Goal: Task Accomplishment & Management: Manage account settings

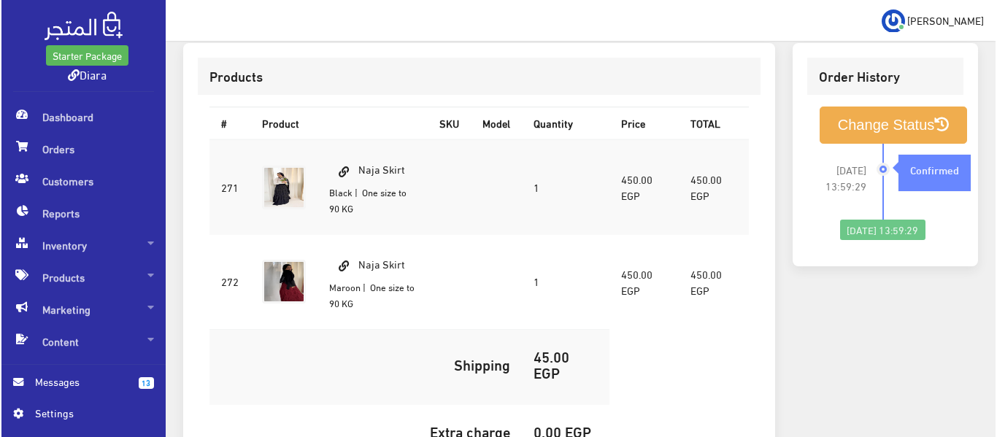
scroll to position [365, 0]
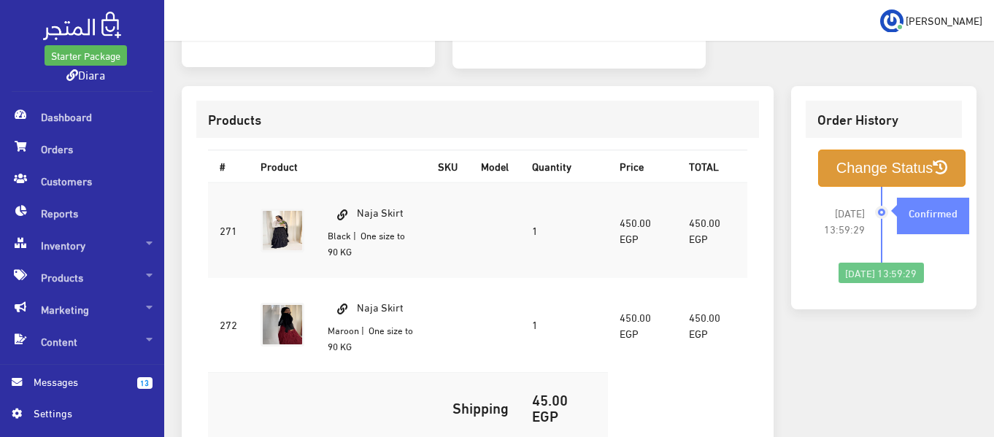
click at [929, 171] on button "Change Status" at bounding box center [892, 168] width 148 height 37
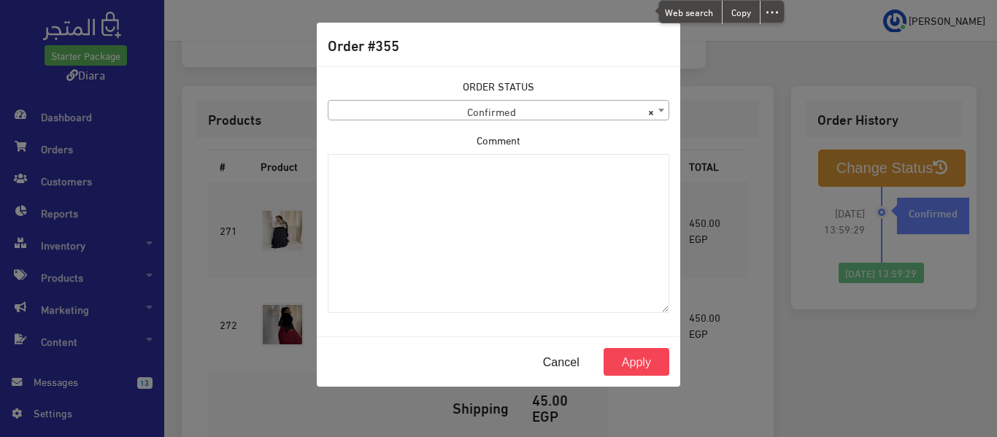
click at [546, 116] on span "× Confirmed" at bounding box center [498, 111] width 340 height 20
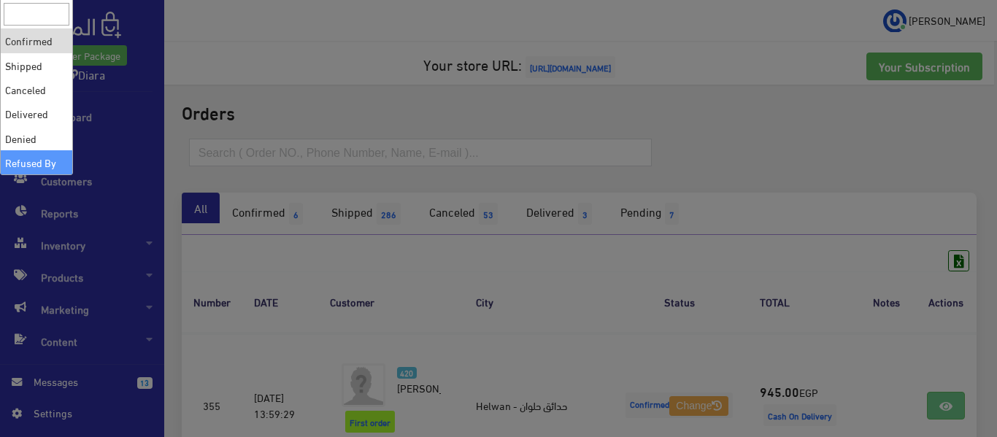
click at [616, 360] on div at bounding box center [498, 218] width 997 height 437
click at [818, 347] on div at bounding box center [498, 218] width 997 height 437
click at [216, 75] on div at bounding box center [498, 218] width 997 height 437
click at [259, 91] on div at bounding box center [498, 218] width 997 height 437
drag, startPoint x: 360, startPoint y: 241, endPoint x: 304, endPoint y: 244, distance: 55.5
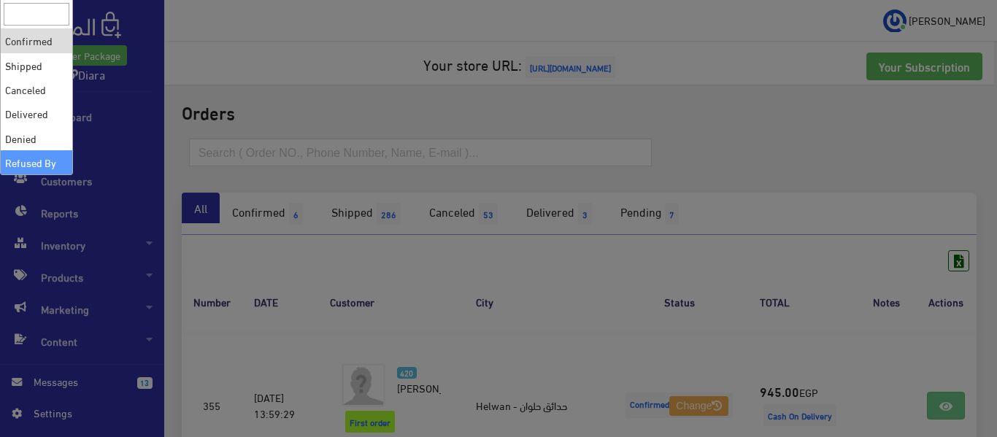
click at [304, 236] on div at bounding box center [498, 218] width 997 height 437
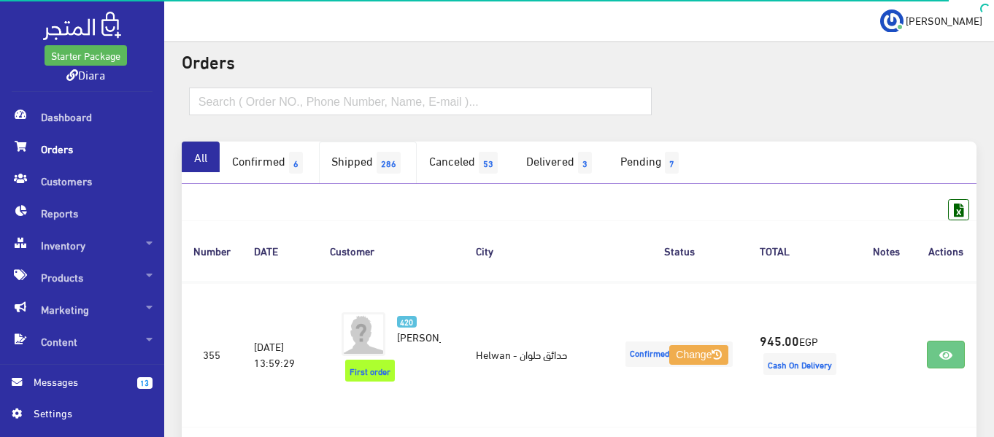
scroll to position [73, 0]
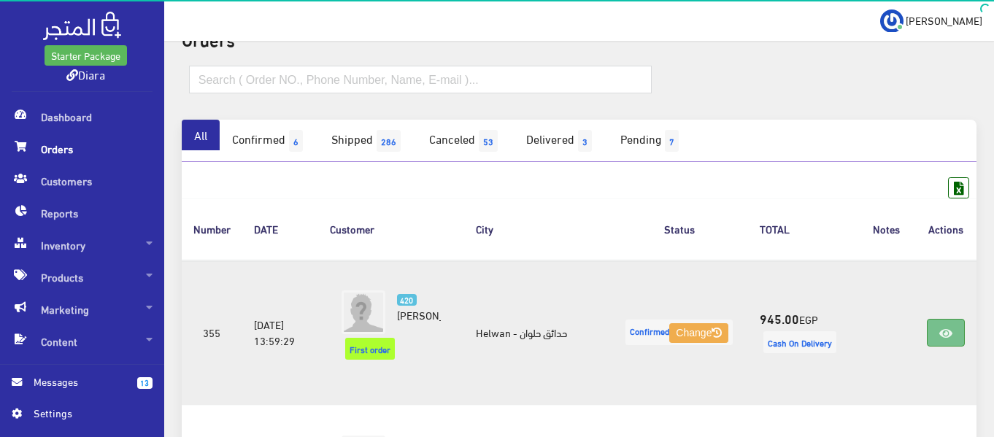
click at [957, 330] on link at bounding box center [946, 333] width 38 height 28
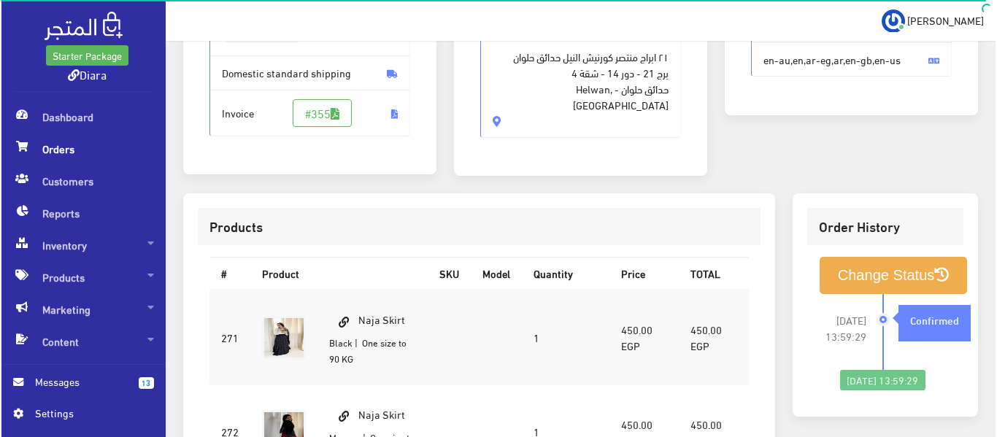
scroll to position [438, 0]
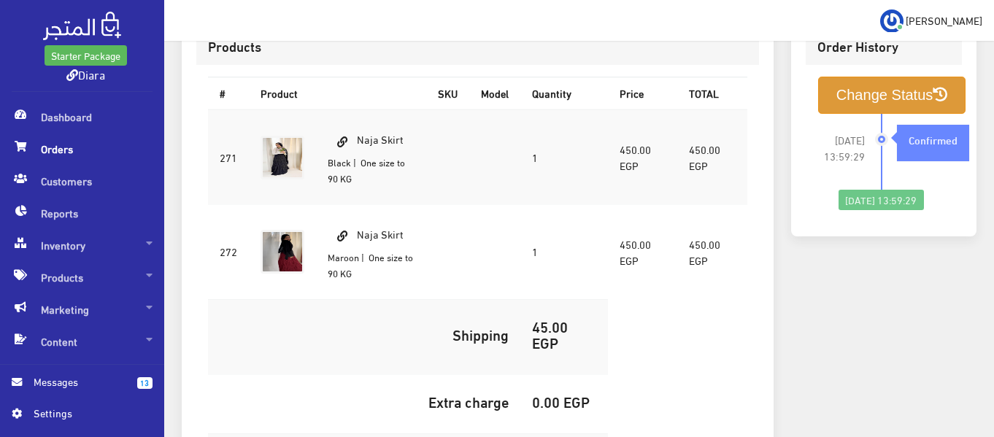
click at [852, 104] on button "Change Status" at bounding box center [892, 95] width 148 height 37
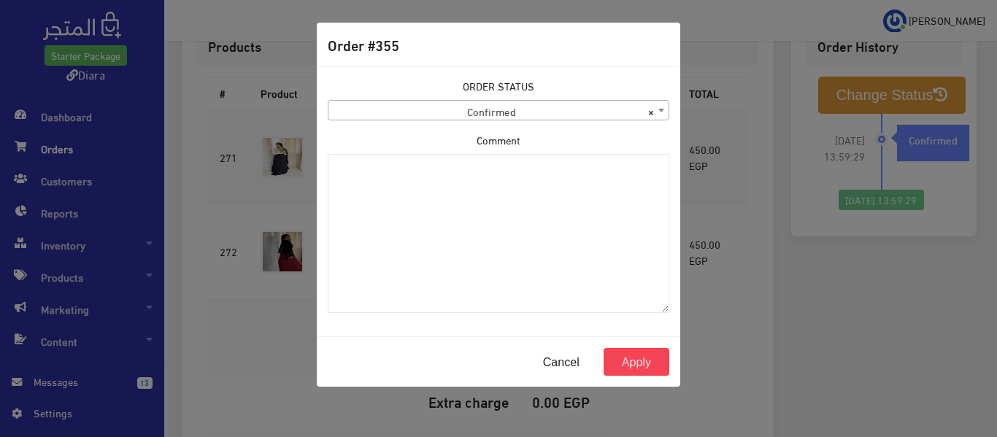
click at [409, 105] on span "× Confirmed" at bounding box center [498, 111] width 340 height 20
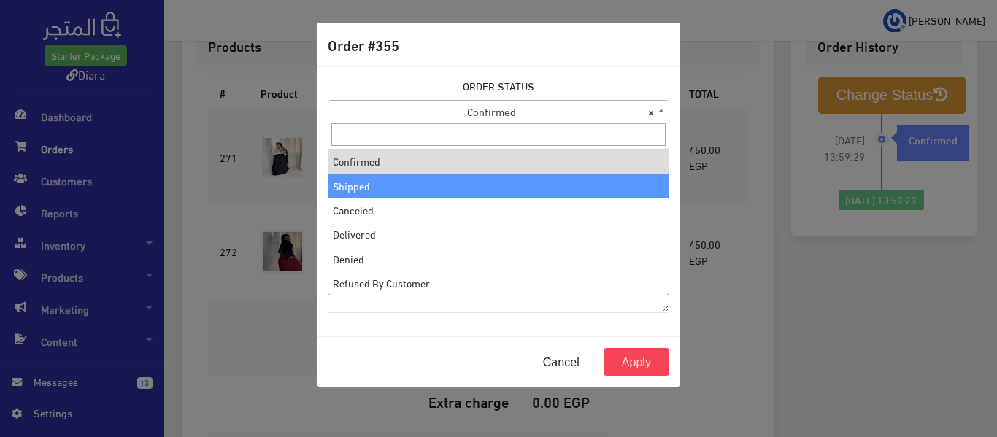
select select "2"
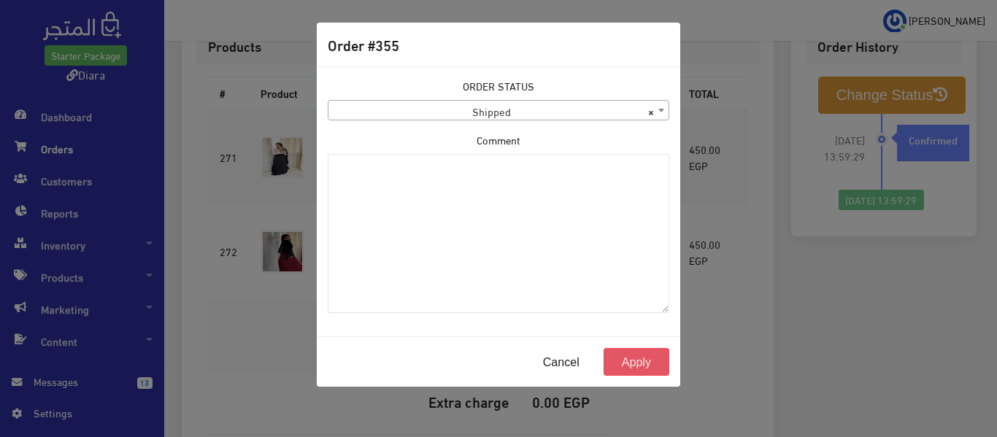
click at [638, 366] on button "Apply" at bounding box center [636, 362] width 66 height 28
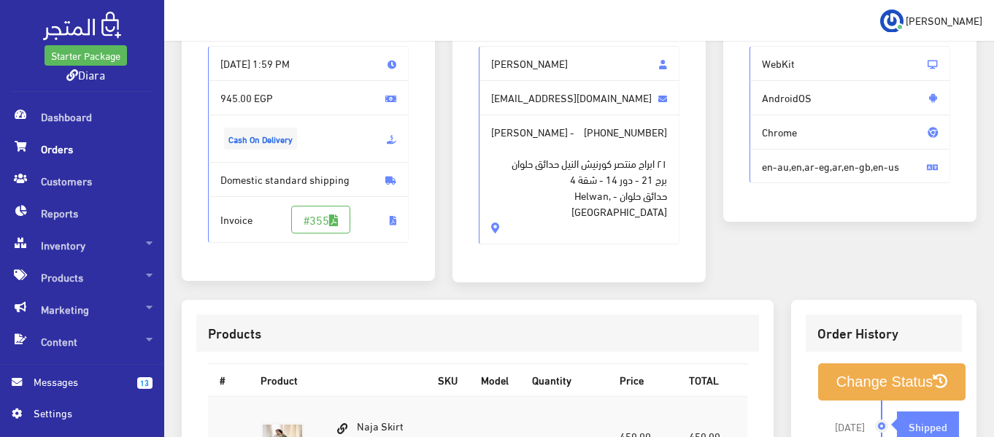
scroll to position [73, 0]
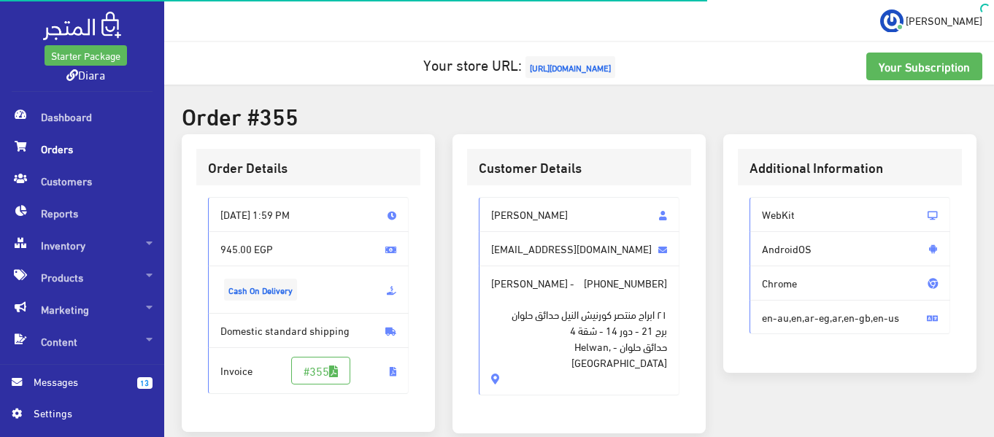
click at [124, 149] on span "Orders" at bounding box center [82, 149] width 141 height 32
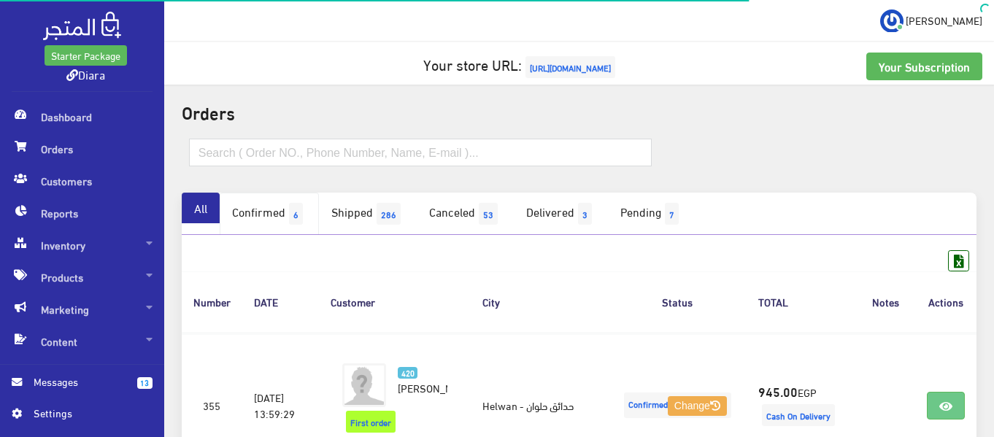
click at [288, 217] on link "Confirmed 6" at bounding box center [269, 214] width 99 height 42
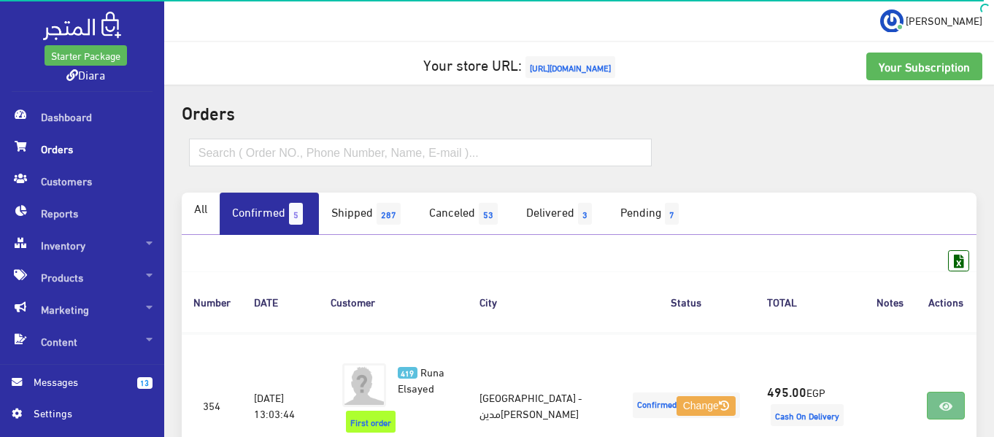
scroll to position [73, 0]
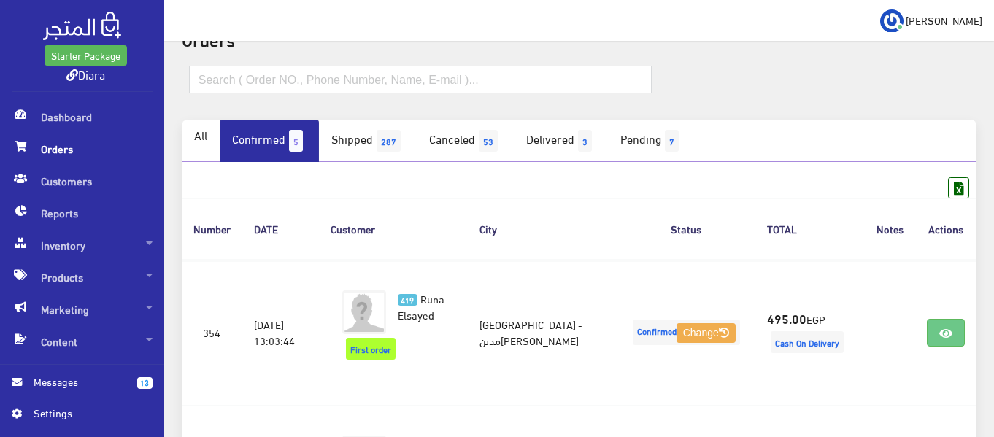
click at [279, 136] on link "Confirmed 5" at bounding box center [269, 141] width 99 height 42
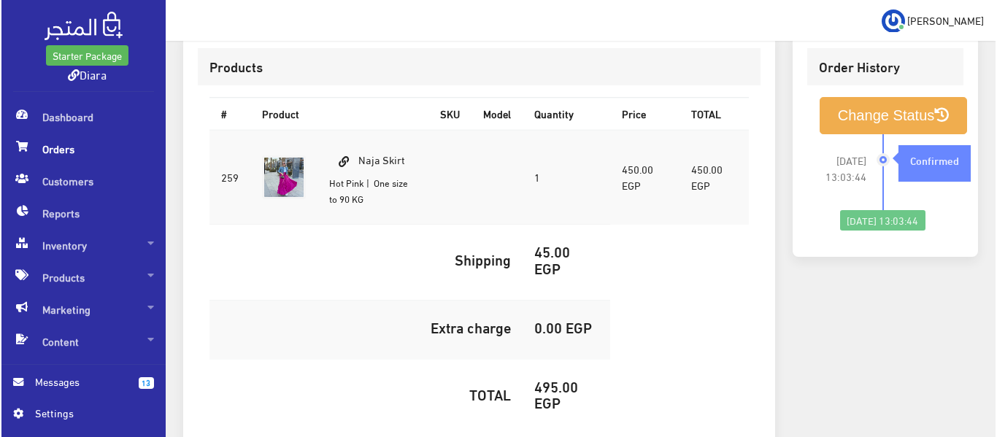
scroll to position [258, 0]
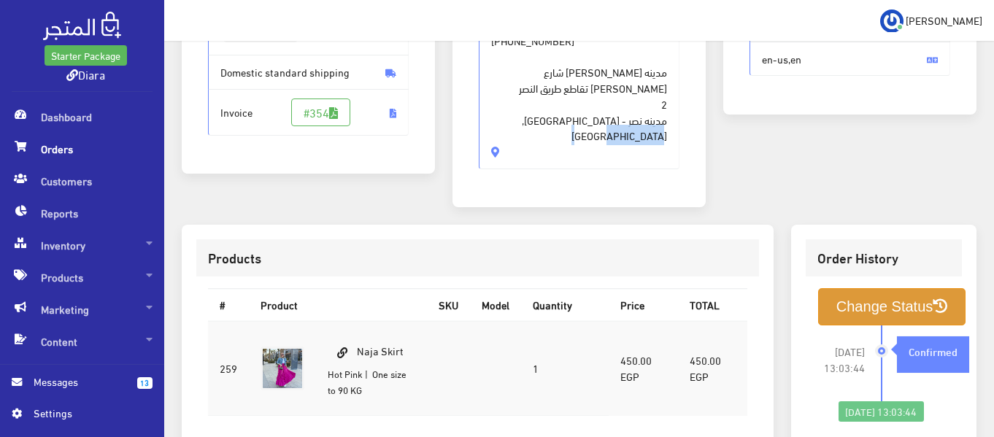
click at [904, 292] on button "Change Status" at bounding box center [892, 306] width 148 height 37
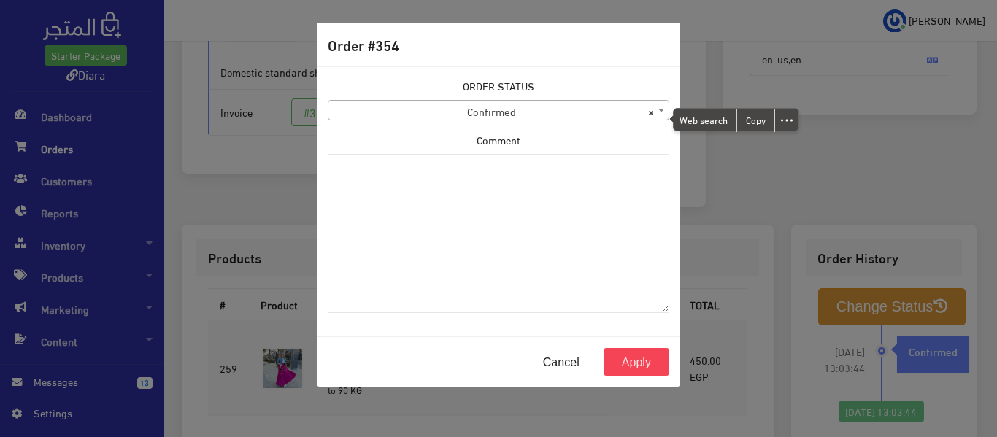
click at [609, 116] on span "× Confirmed" at bounding box center [498, 111] width 340 height 20
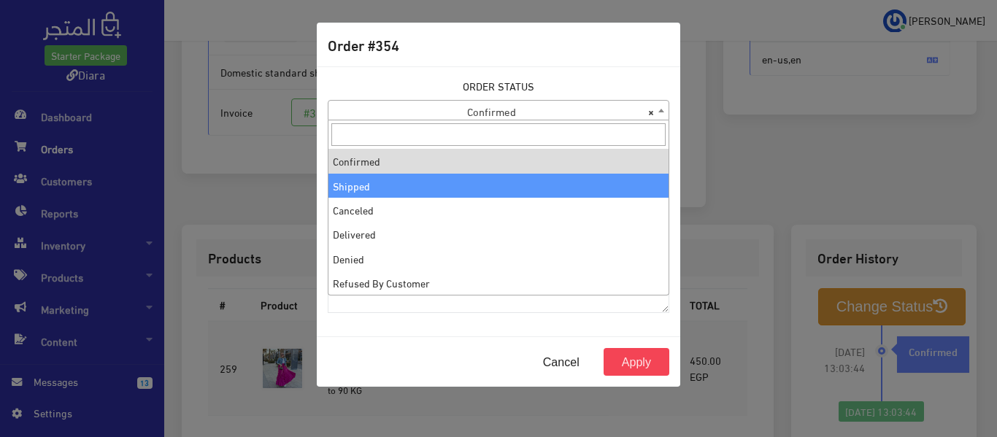
select select "2"
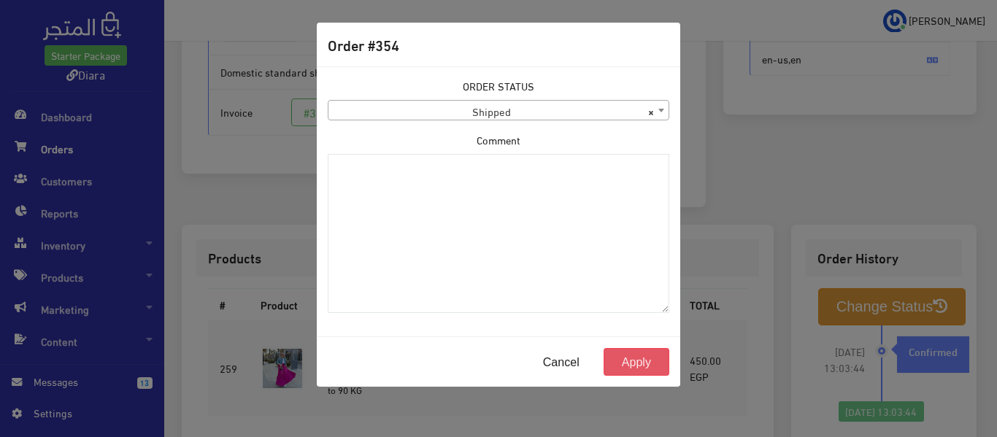
click at [656, 368] on button "Apply" at bounding box center [636, 362] width 66 height 28
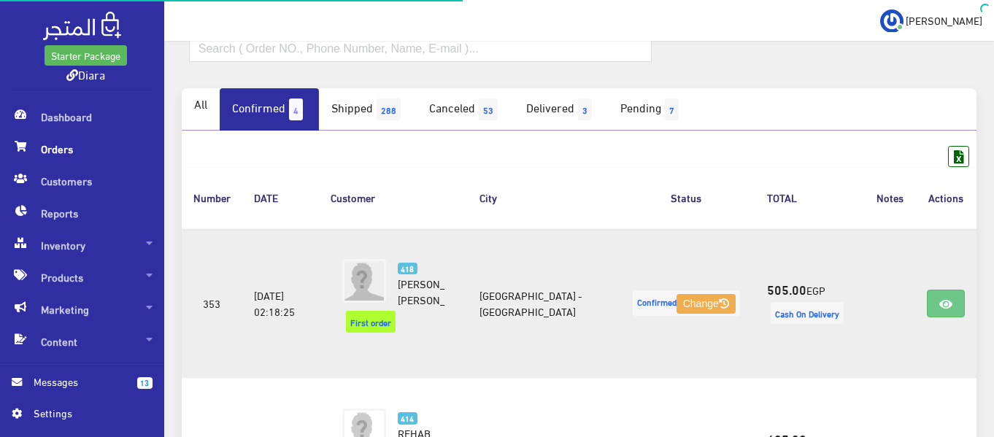
scroll to position [146, 0]
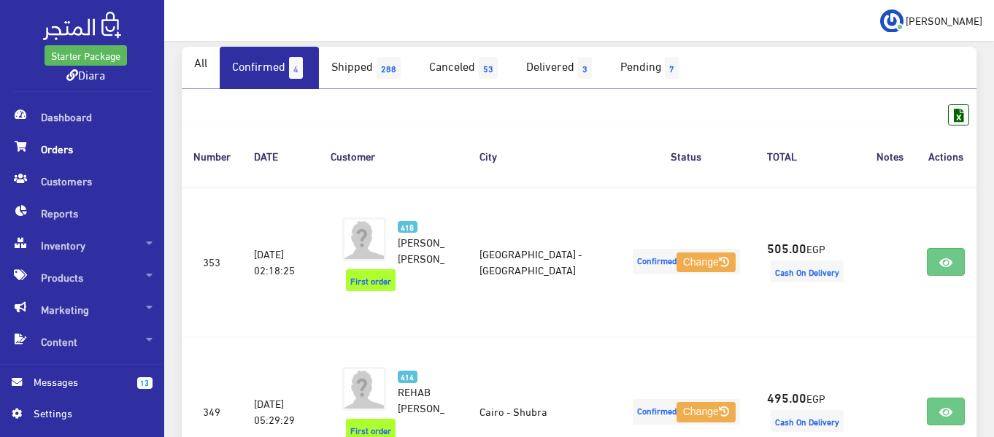
click at [282, 73] on link "Confirmed 4" at bounding box center [269, 68] width 99 height 42
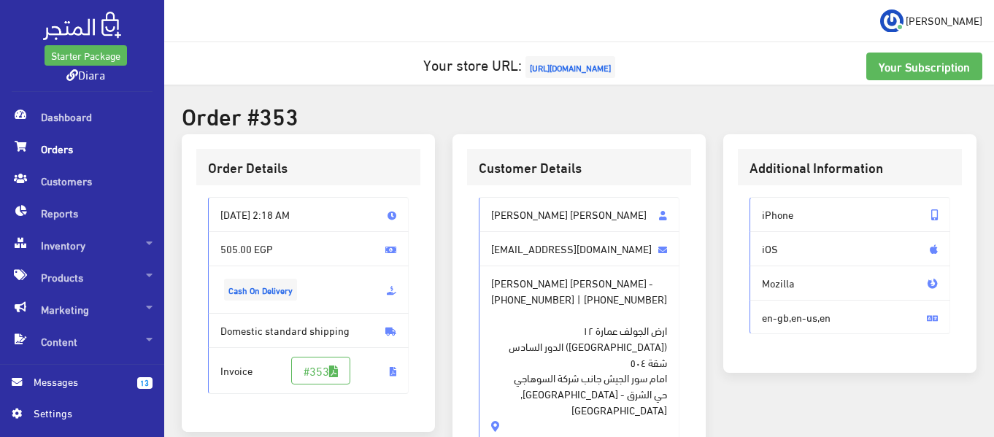
click at [556, 212] on span "[PERSON_NAME] [PERSON_NAME]" at bounding box center [579, 214] width 201 height 35
copy span "شريف محمد كامل محمد عبد السلام"
drag, startPoint x: 605, startPoint y: 300, endPoint x: 668, endPoint y: 298, distance: 62.8
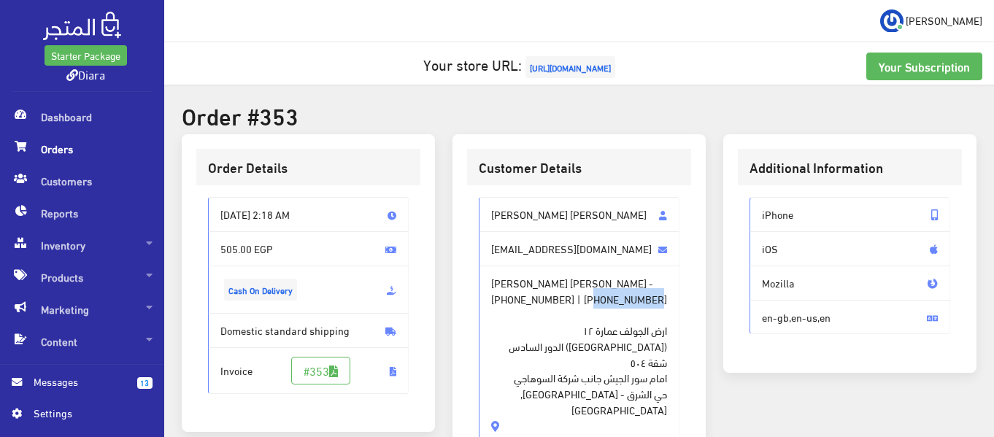
click at [668, 298] on span "شريف محمد كامل محمد عبد السلام - +201008160115 | +201006673091 ارض الجولف عمارة…" at bounding box center [579, 355] width 201 height 178
copy span "01006673091"
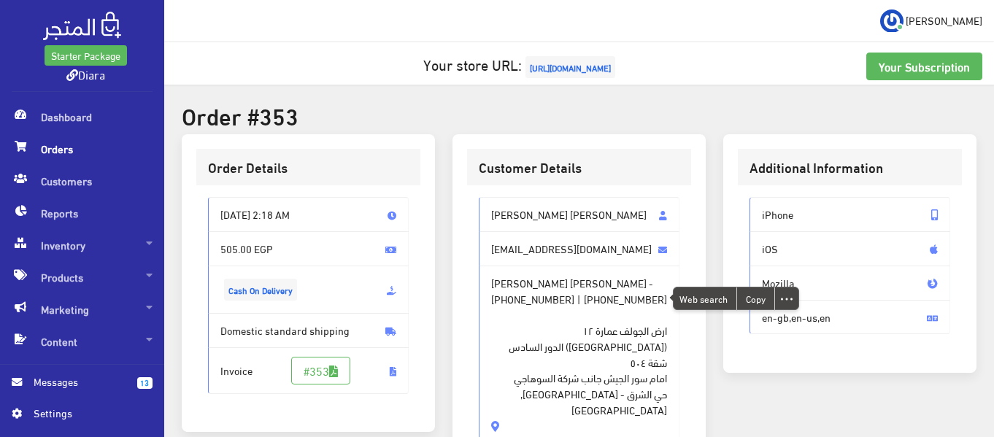
click at [538, 299] on span "+201008160115" at bounding box center [532, 299] width 83 height 16
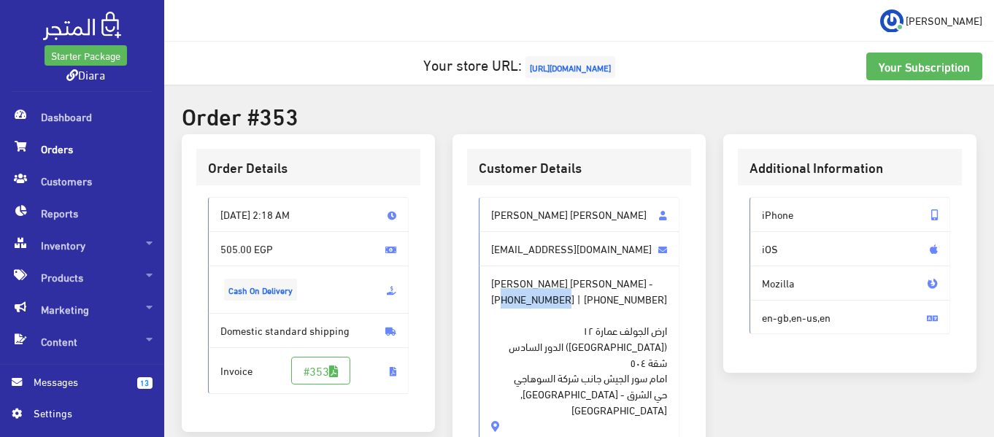
drag, startPoint x: 503, startPoint y: 299, endPoint x: 565, endPoint y: 303, distance: 62.8
click at [565, 302] on span "+201008160115" at bounding box center [532, 299] width 83 height 16
copy span "01008160115"
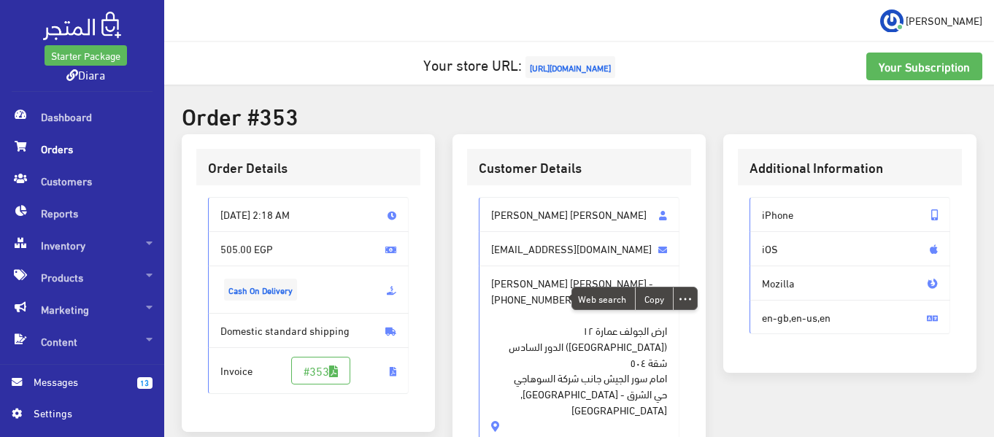
click at [632, 333] on span "ارض الجولف عمارة ١٢ (برج الزهراء) الدور السادس شقة ٥٠٤ امام سور الجيش جانب شركة…" at bounding box center [579, 361] width 176 height 111
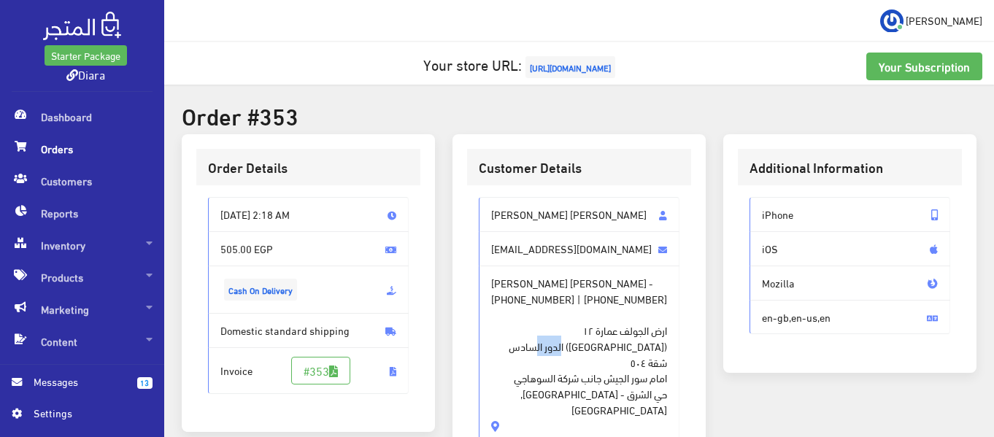
click at [632, 333] on span "ارض الجولف عمارة ١٢ (برج الزهراء) الدور السادس شقة ٥٠٤ امام سور الجيش جانب شركة…" at bounding box center [579, 361] width 176 height 111
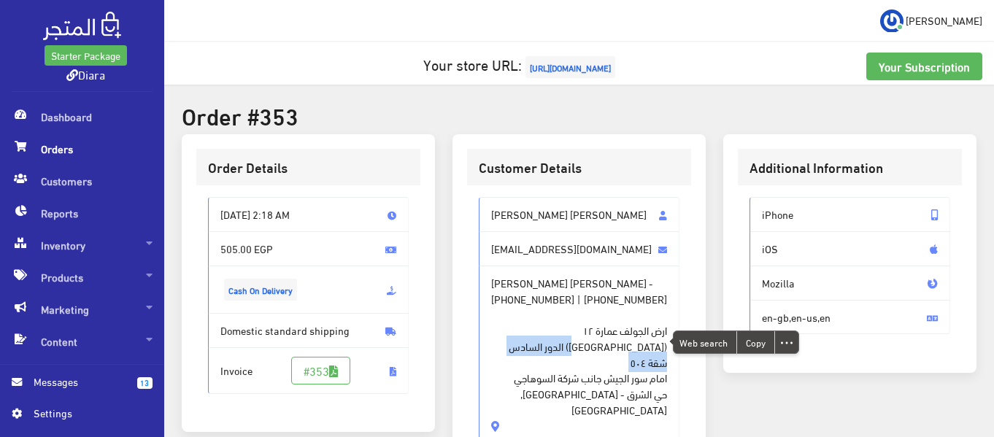
copy span "ارض الجولف عمارة ١٢ (برج الزهراء) الدور السادس شقة ٥٠٤"
click at [583, 362] on span "ارض الجولف عمارة ١٢ (برج الزهراء) الدور السادس شقة ٥٠٤ امام سور الجيش جانب شركة…" at bounding box center [579, 361] width 176 height 111
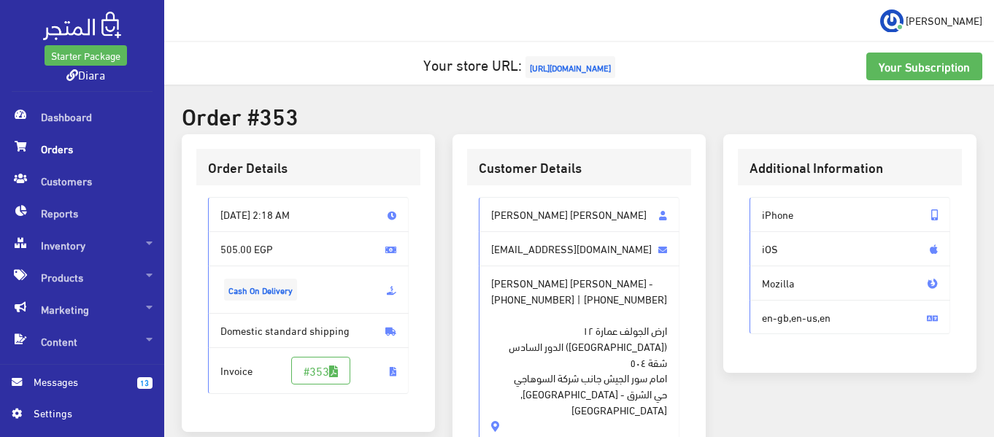
click at [583, 362] on span "ارض الجولف عمارة ١٢ (برج الزهراء) الدور السادس شقة ٥٠٤ امام سور الجيش جانب شركة…" at bounding box center [579, 361] width 176 height 111
copy span "امام سور الجيش جانب شركة السوهاجي"
click at [623, 371] on span "ارض الجولف عمارة ١٢ (برج الزهراء) الدور السادس شقة ٥٠٤ امام سور الجيش جانب شركة…" at bounding box center [579, 361] width 176 height 111
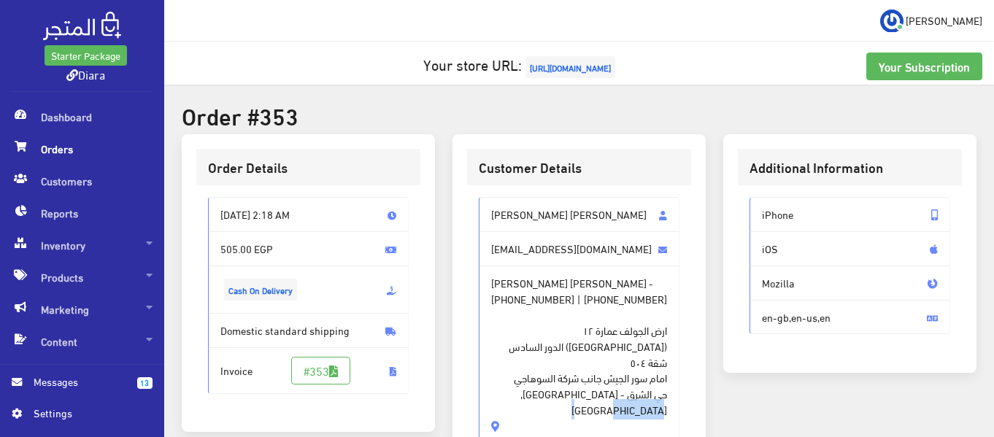
click at [623, 371] on span "ارض الجولف عمارة ١٢ (برج الزهراء) الدور السادس شقة ٥٠٤ امام سور الجيش جانب شركة…" at bounding box center [579, 361] width 176 height 111
copy span "حي الشرق - Port Said, Egypt"
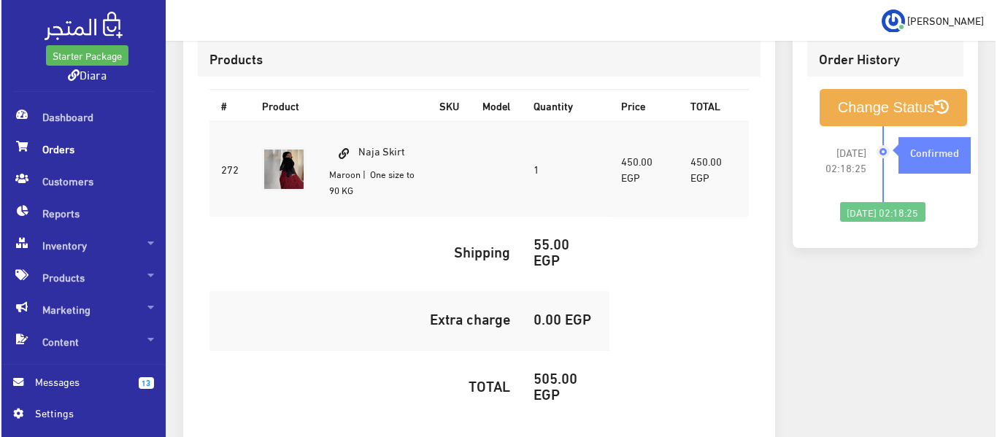
scroll to position [258, 0]
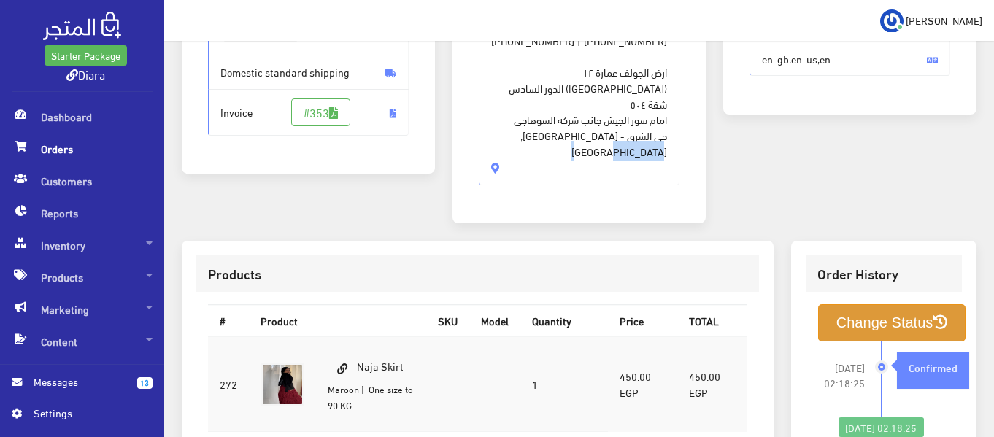
click at [899, 304] on button "Change Status" at bounding box center [892, 322] width 148 height 37
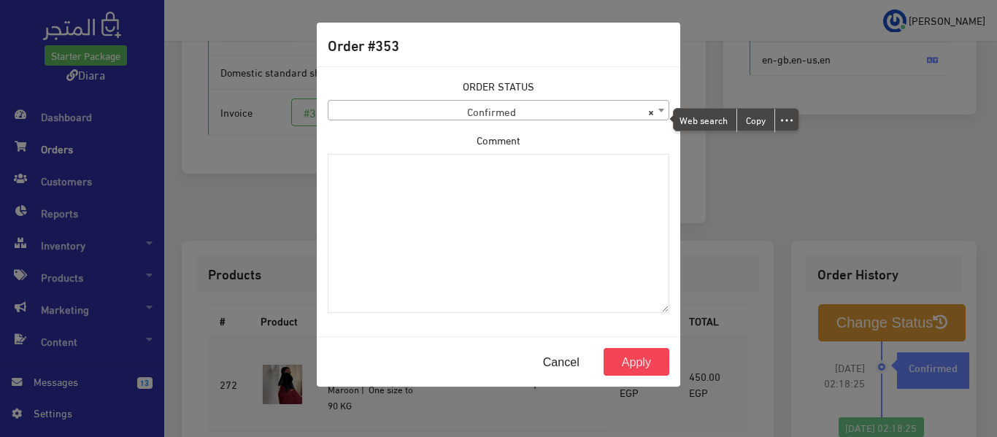
click at [527, 84] on label "ORDER STATUS" at bounding box center [498, 86] width 71 height 16
click at [519, 100] on span "× Confirmed" at bounding box center [498, 110] width 341 height 20
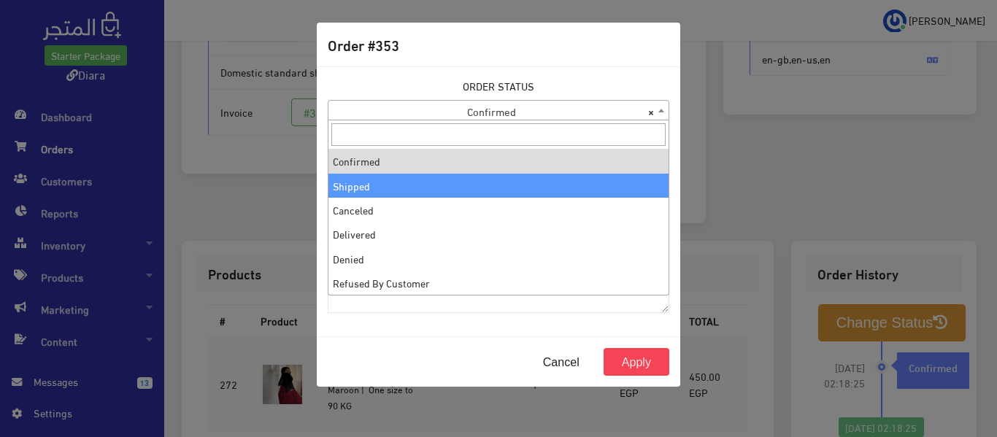
select select "2"
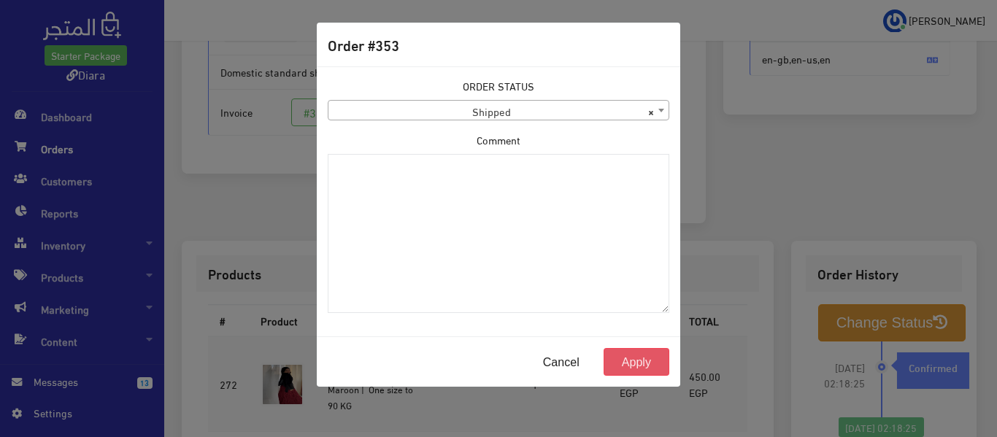
click at [643, 363] on button "Apply" at bounding box center [636, 362] width 66 height 28
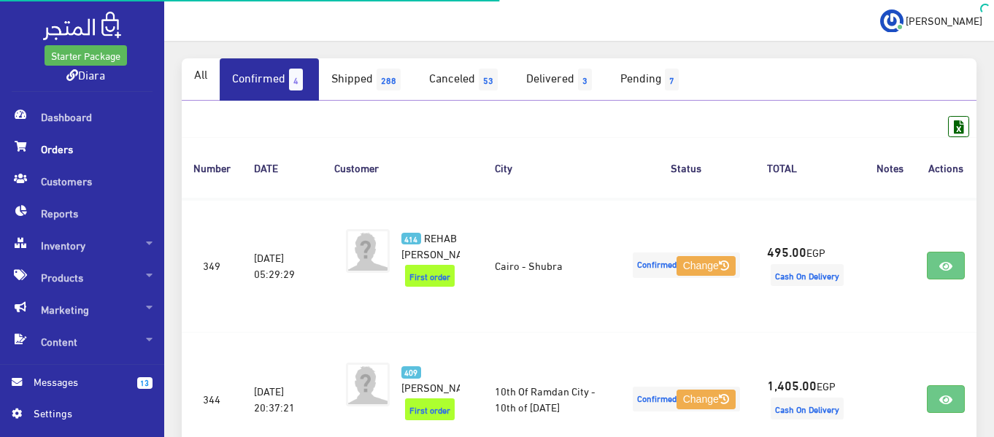
scroll to position [146, 0]
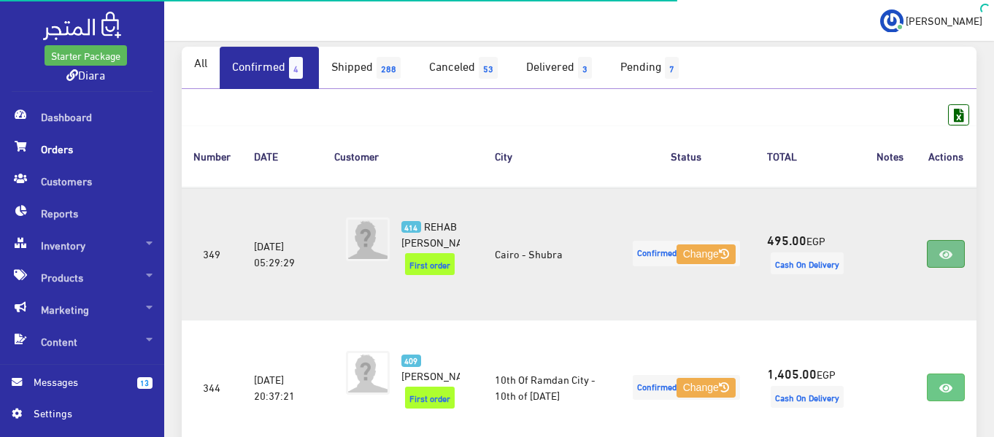
click at [948, 260] on icon at bounding box center [945, 255] width 13 height 12
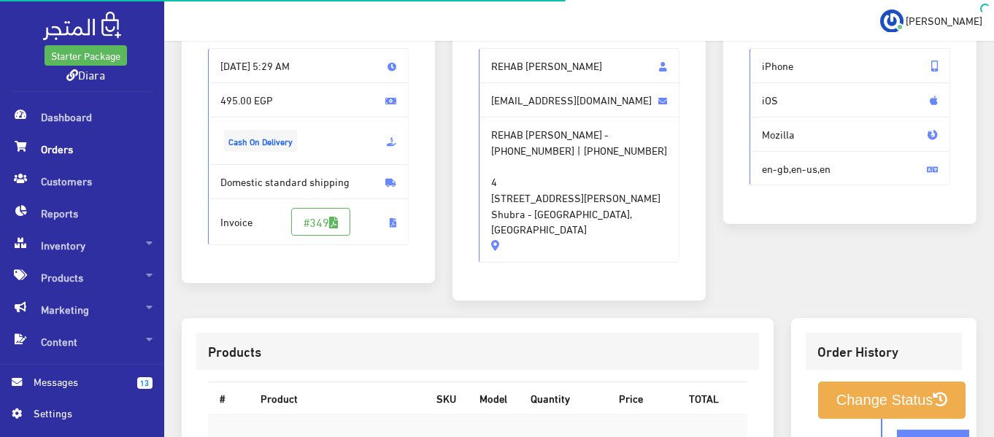
scroll to position [146, 0]
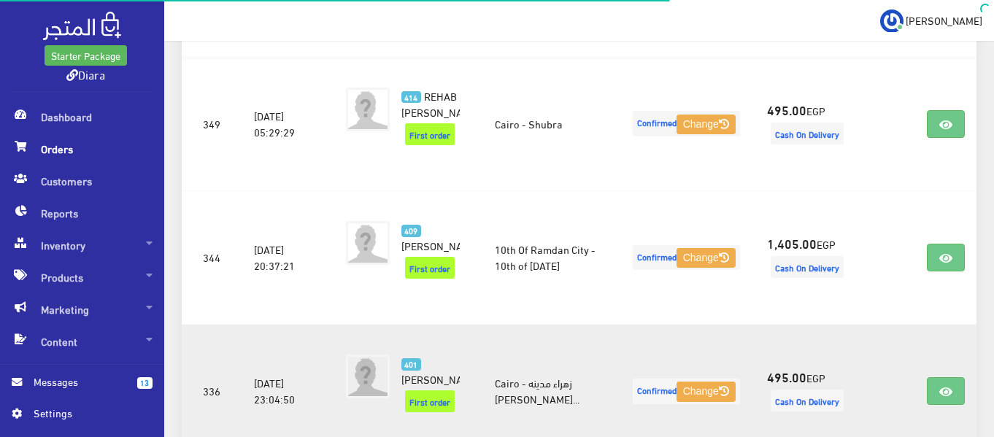
scroll to position [365, 0]
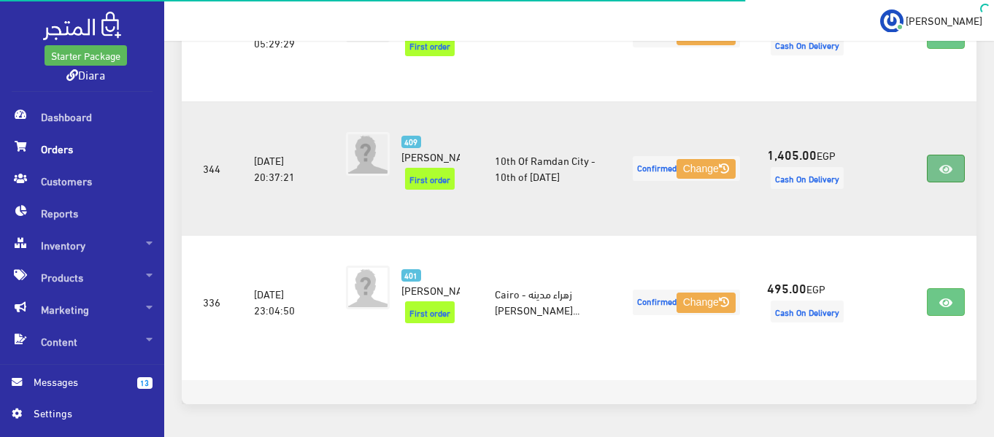
click at [932, 182] on link at bounding box center [946, 169] width 38 height 28
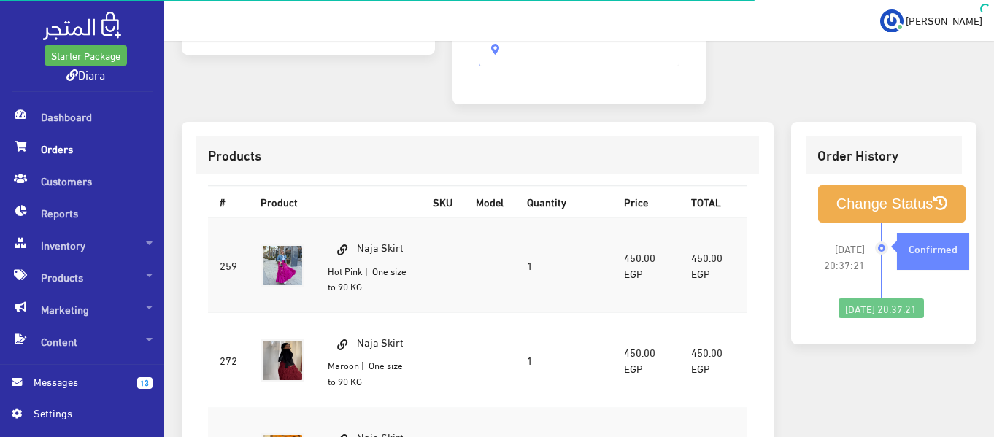
scroll to position [365, 0]
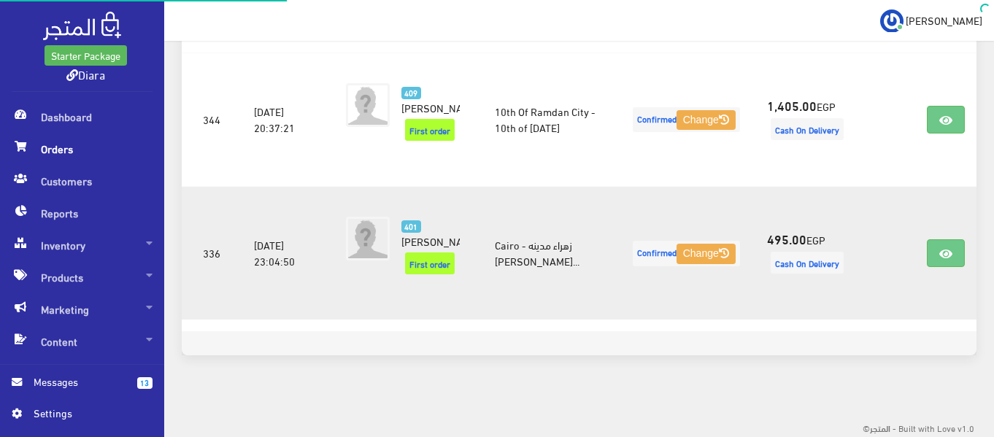
scroll to position [469, 0]
click at [948, 248] on icon at bounding box center [945, 254] width 13 height 12
